Goal: Transaction & Acquisition: Purchase product/service

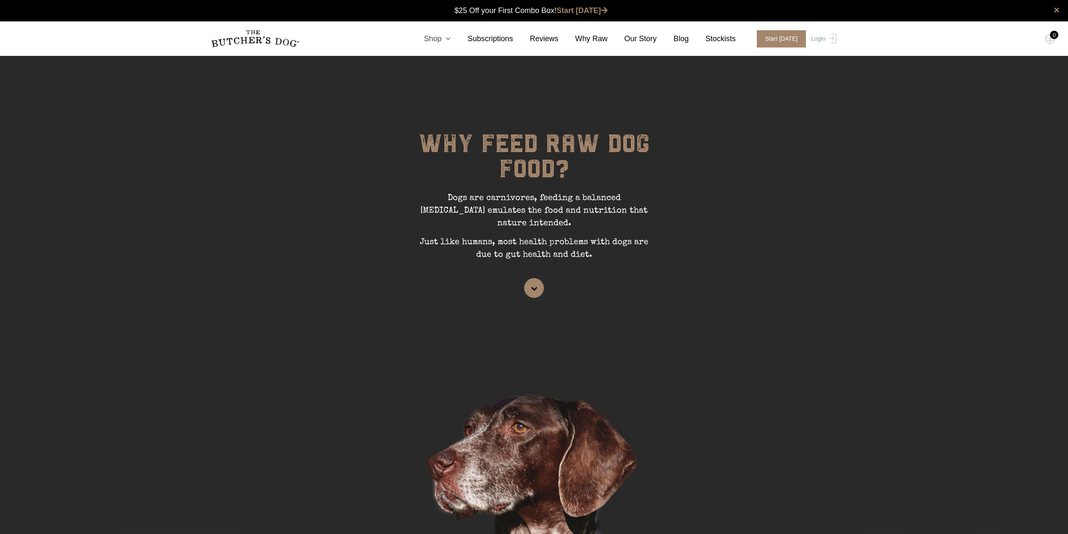
click at [450, 37] on icon at bounding box center [445, 39] width 9 height 8
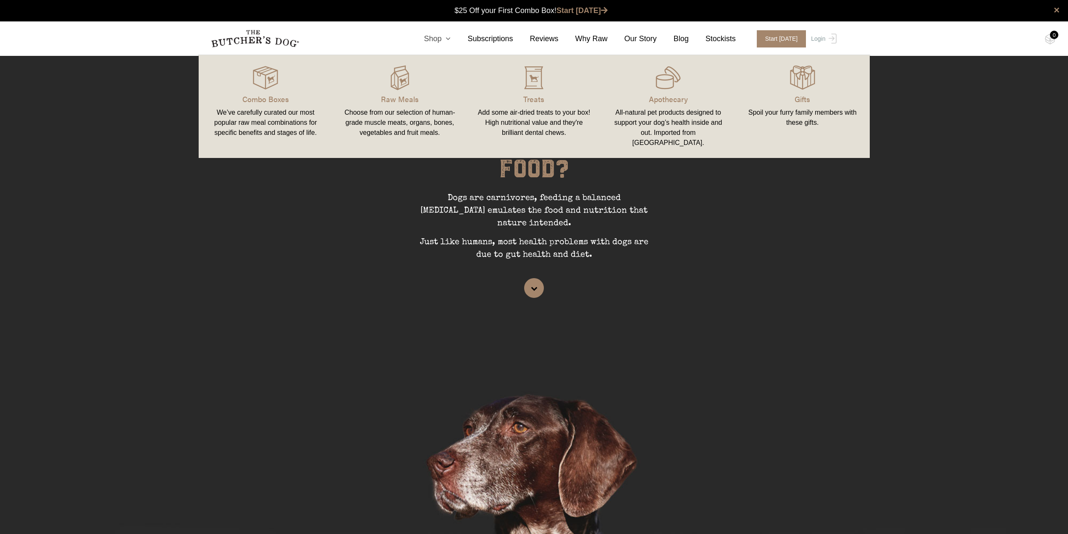
click at [450, 37] on icon at bounding box center [445, 39] width 9 height 8
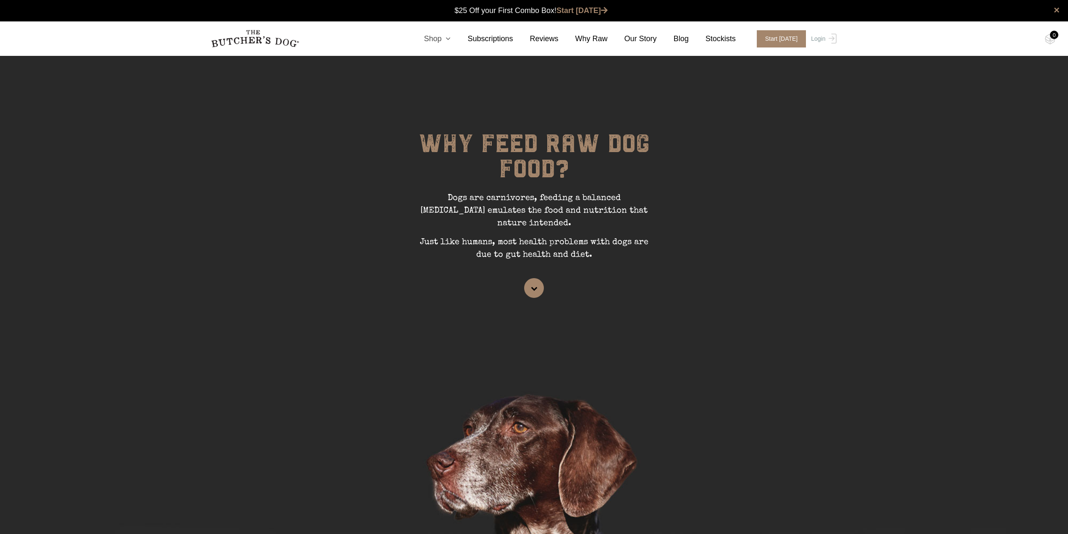
drag, startPoint x: 456, startPoint y: 39, endPoint x: 411, endPoint y: 56, distance: 48.3
click at [450, 40] on icon at bounding box center [445, 39] width 9 height 8
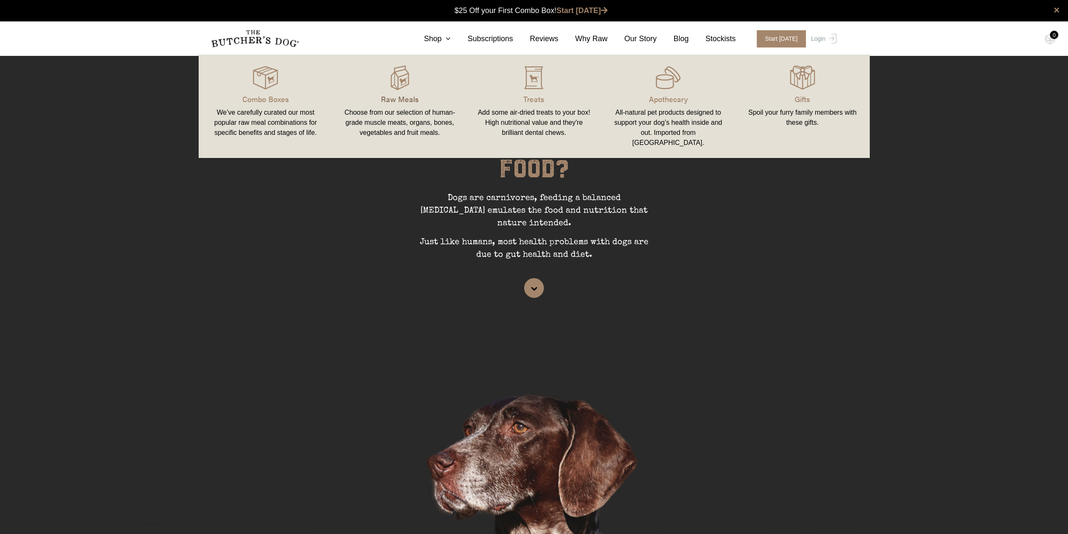
click at [393, 100] on p "Raw Meals" at bounding box center [400, 98] width 114 height 11
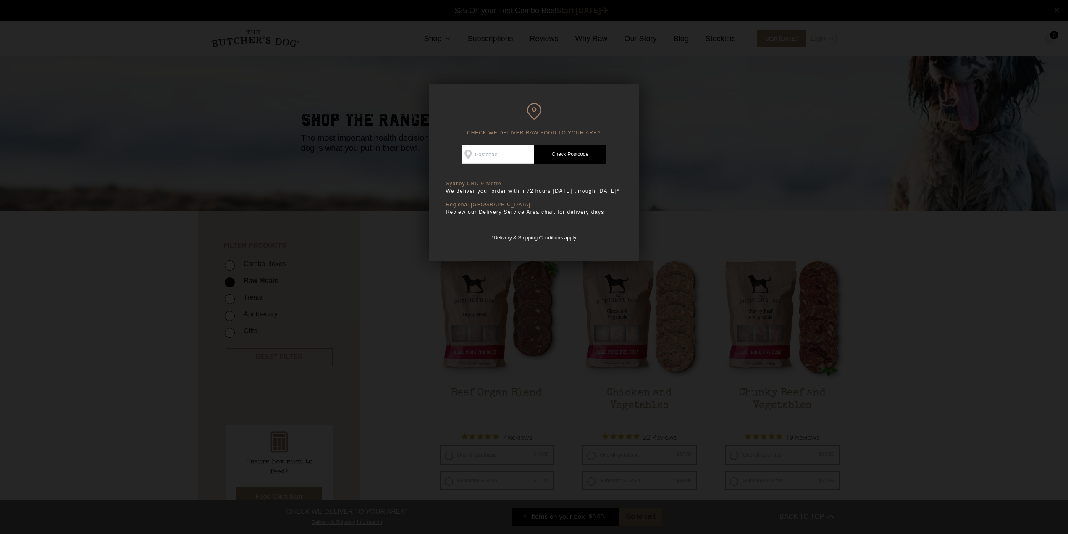
click at [722, 167] on div at bounding box center [534, 267] width 1068 height 534
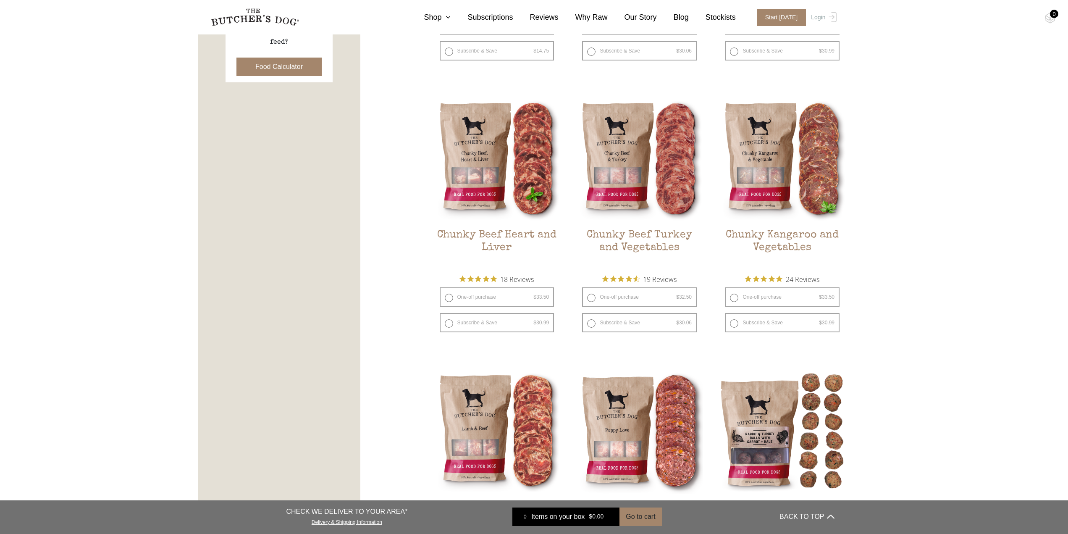
scroll to position [420, 0]
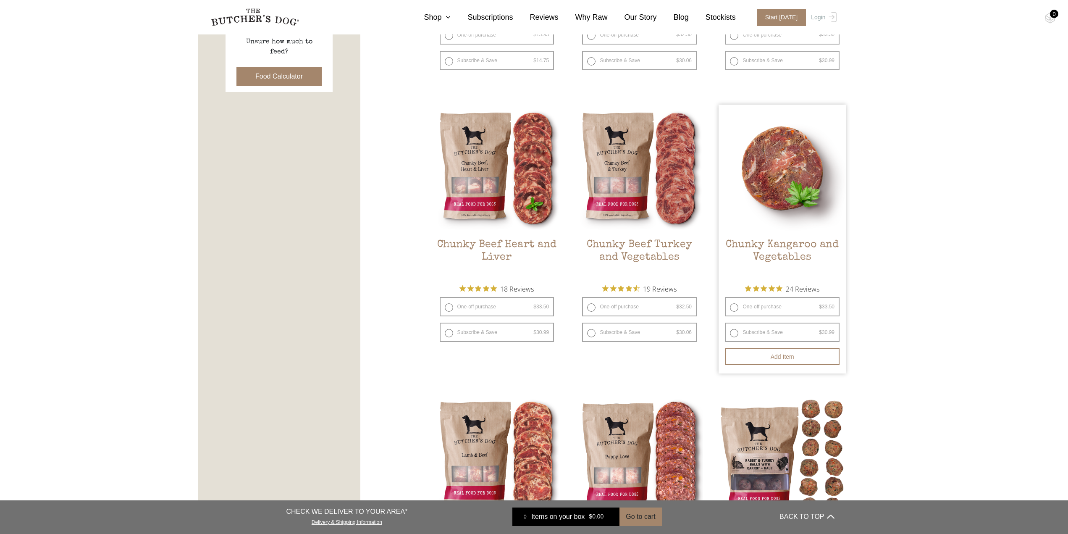
click at [762, 304] on label "One-off purchase $ 33.50 — or subscribe and save 7.5%" at bounding box center [782, 306] width 115 height 19
radio input "true"
